Goal: Find contact information: Find contact information

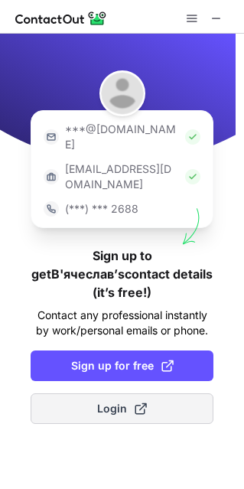
click at [131, 401] on span "Login" at bounding box center [122, 408] width 50 height 15
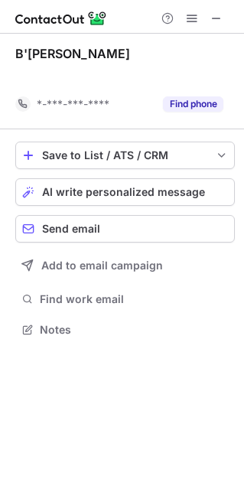
scroll to position [294, 244]
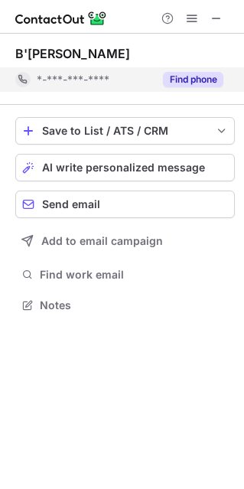
click at [192, 83] on button "Find phone" at bounding box center [193, 79] width 60 height 15
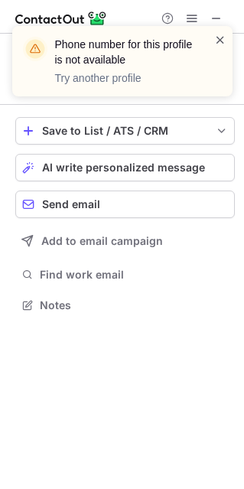
click at [217, 39] on span at bounding box center [220, 39] width 12 height 15
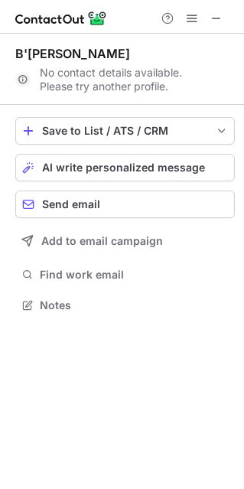
click at [82, 54] on div "В'[PERSON_NAME]" at bounding box center [72, 53] width 115 height 15
click at [214, 18] on span at bounding box center [216, 18] width 12 height 12
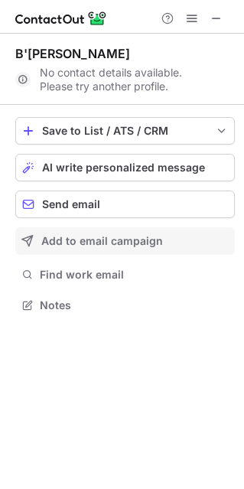
click at [84, 246] on span "Add to email campaign" at bounding box center [102, 241] width 122 height 12
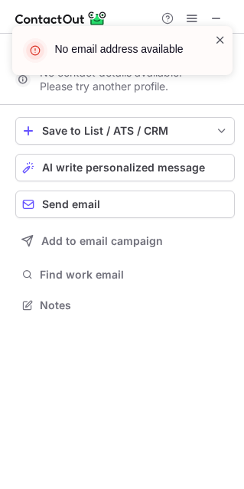
click at [217, 37] on span at bounding box center [220, 39] width 12 height 15
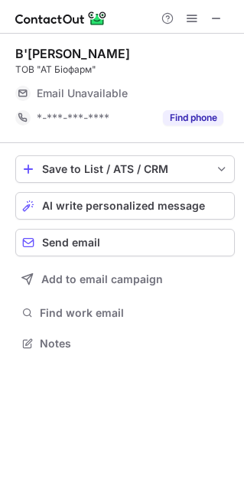
scroll to position [8, 8]
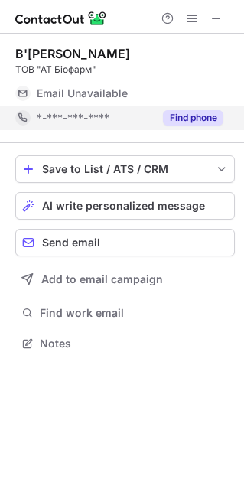
click at [179, 116] on button "Find phone" at bounding box center [193, 117] width 60 height 15
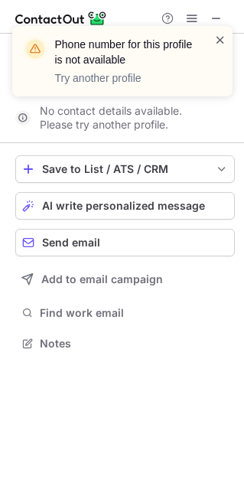
scroll to position [308, 244]
click at [220, 38] on span at bounding box center [220, 39] width 12 height 15
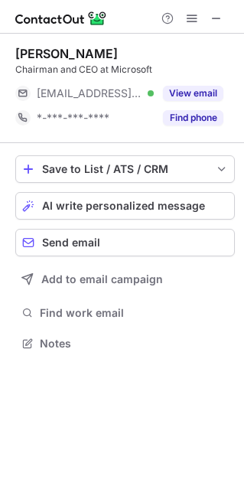
scroll to position [332, 244]
